Goal: Find specific page/section: Find specific page/section

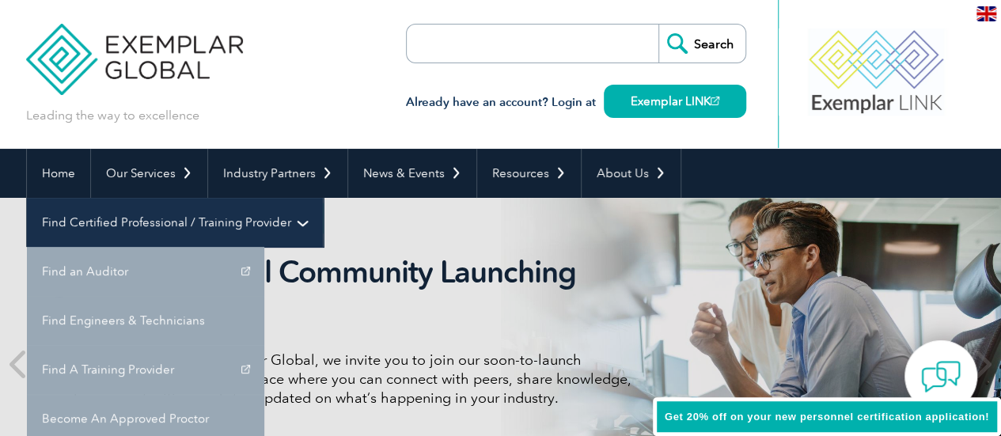
click at [323, 198] on link "Find Certified Professional / Training Provider" at bounding box center [175, 222] width 296 height 49
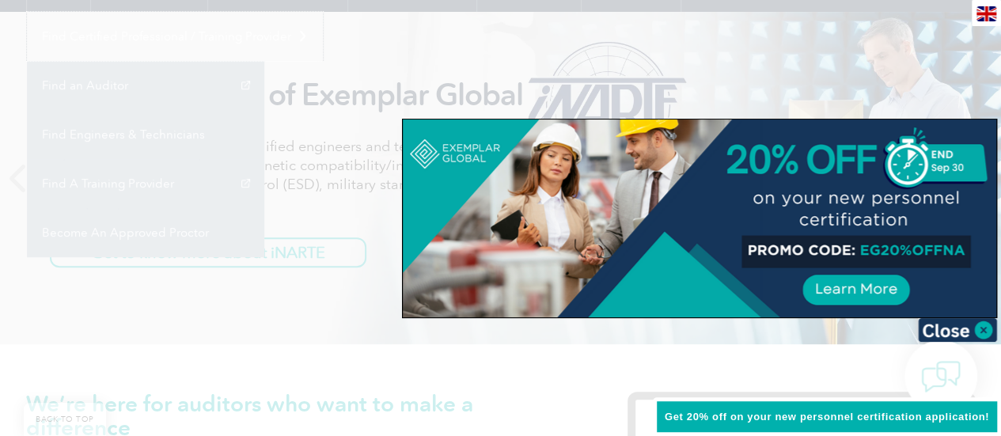
scroll to position [237, 0]
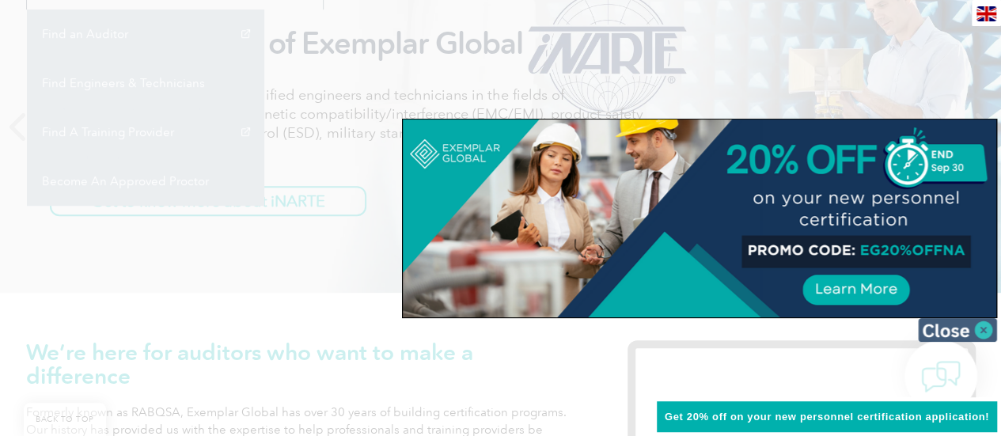
click at [952, 327] on img at bounding box center [957, 330] width 79 height 24
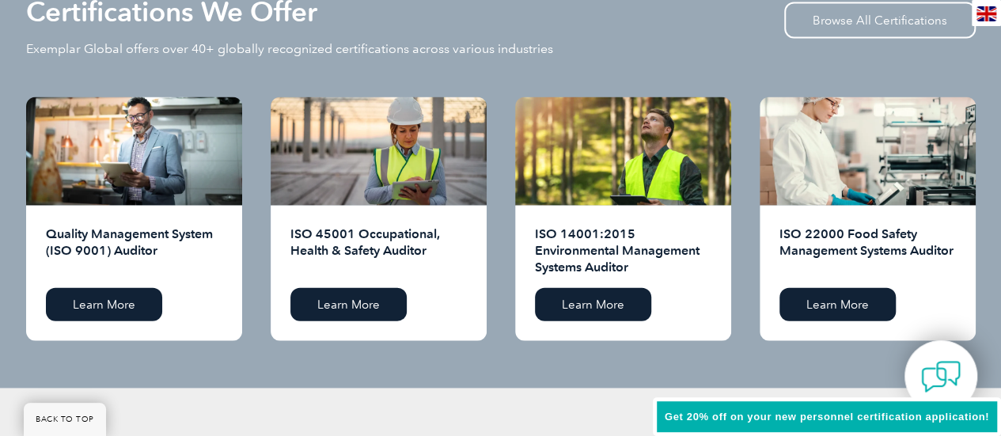
scroll to position [1503, 0]
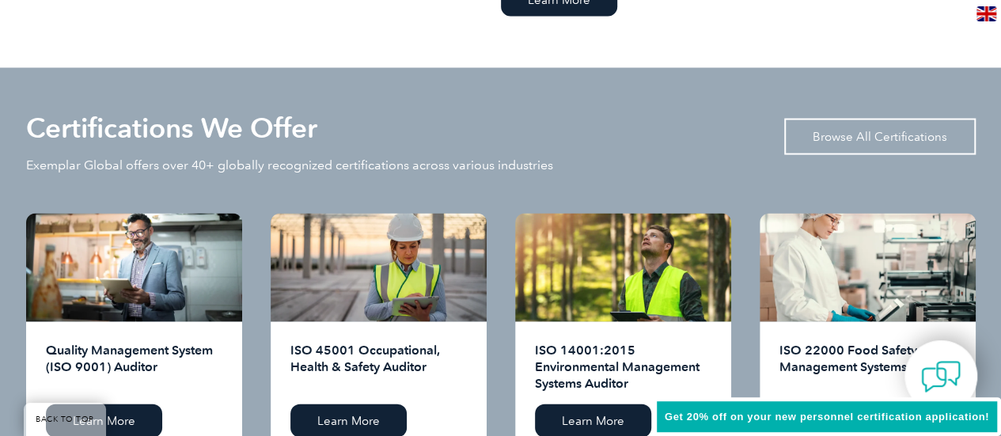
click at [815, 131] on link "Browse All Certifications" at bounding box center [879, 137] width 191 height 36
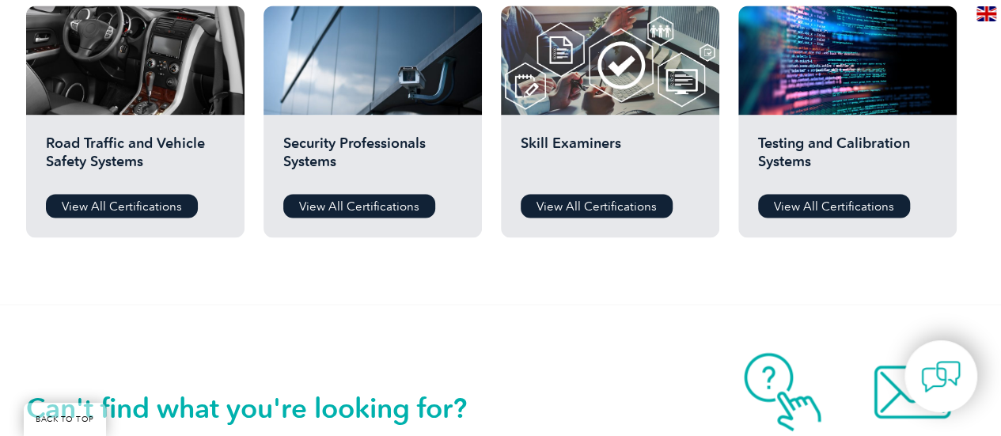
scroll to position [1345, 0]
